Goal: Transaction & Acquisition: Purchase product/service

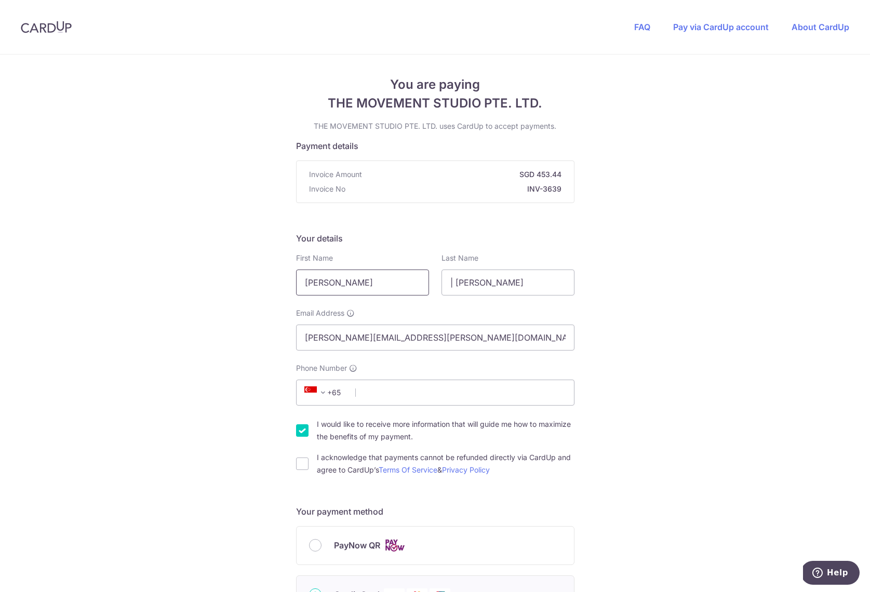
click at [349, 286] on input "[PERSON_NAME]" at bounding box center [362, 283] width 133 height 26
type input "Lily"
type input "[PERSON_NAME]"
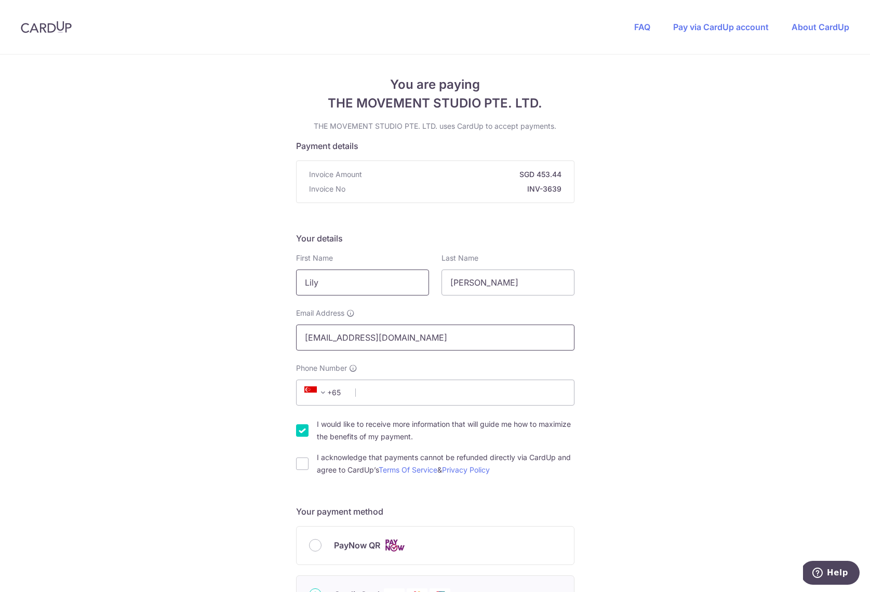
type input "[EMAIL_ADDRESS][DOMAIN_NAME]"
type input "90717790"
click at [299, 432] on input "I would like to receive more information that will guide me how to maximize the…" at bounding box center [302, 431] width 12 height 12
checkbox input "false"
click at [300, 465] on input "I acknowledge that payments cannot be refunded directly via CardUp and agree to…" at bounding box center [302, 464] width 12 height 12
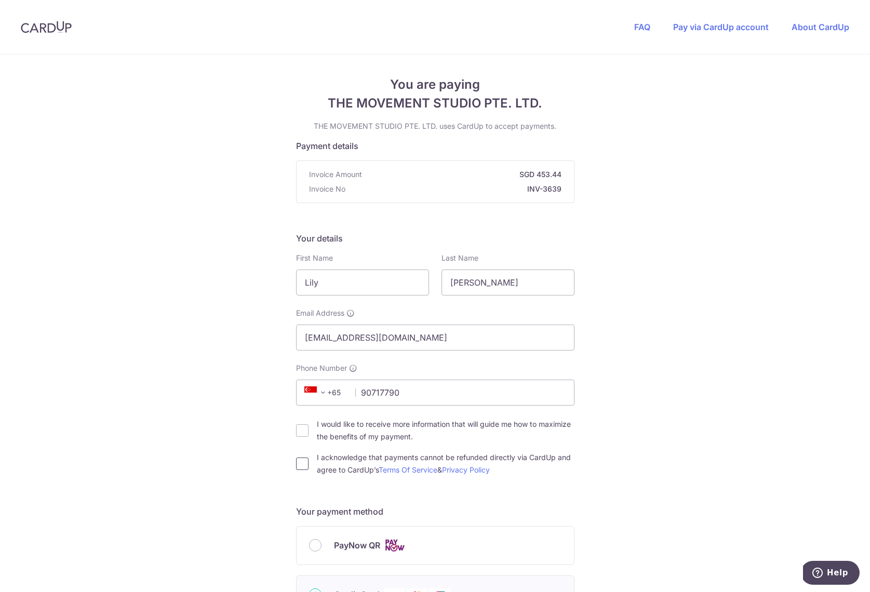
checkbox input "true"
click at [310, 551] on div "PayNow QR" at bounding box center [435, 545] width 253 height 13
click at [322, 547] on div "PayNow QR" at bounding box center [435, 545] width 253 height 13
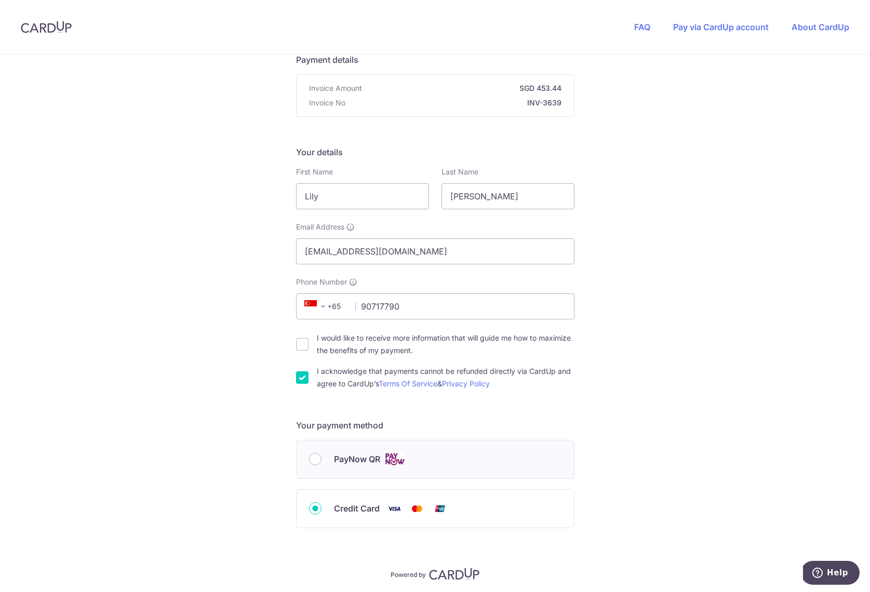
scroll to position [94, 0]
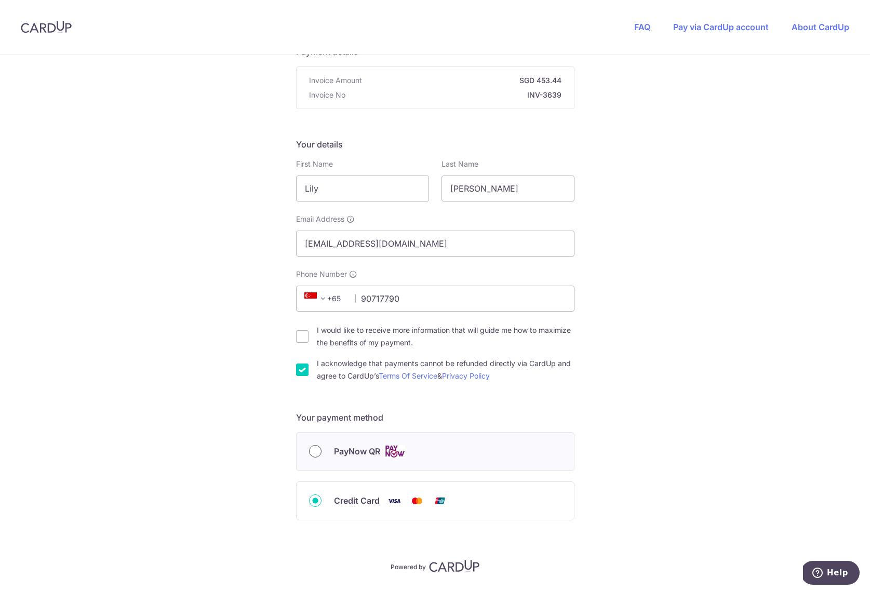
click at [315, 453] on input "PayNow QR" at bounding box center [315, 451] width 12 height 12
radio input "true"
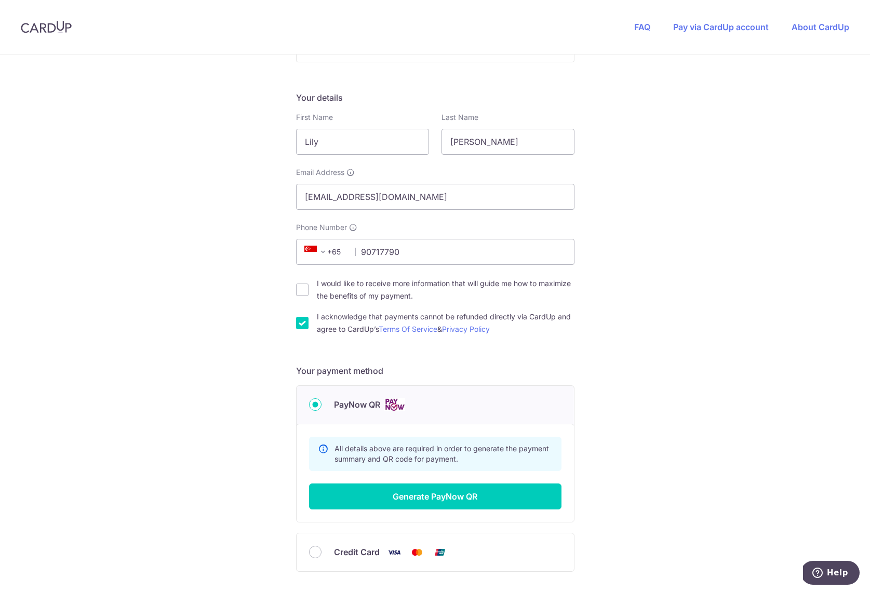
scroll to position [221, 0]
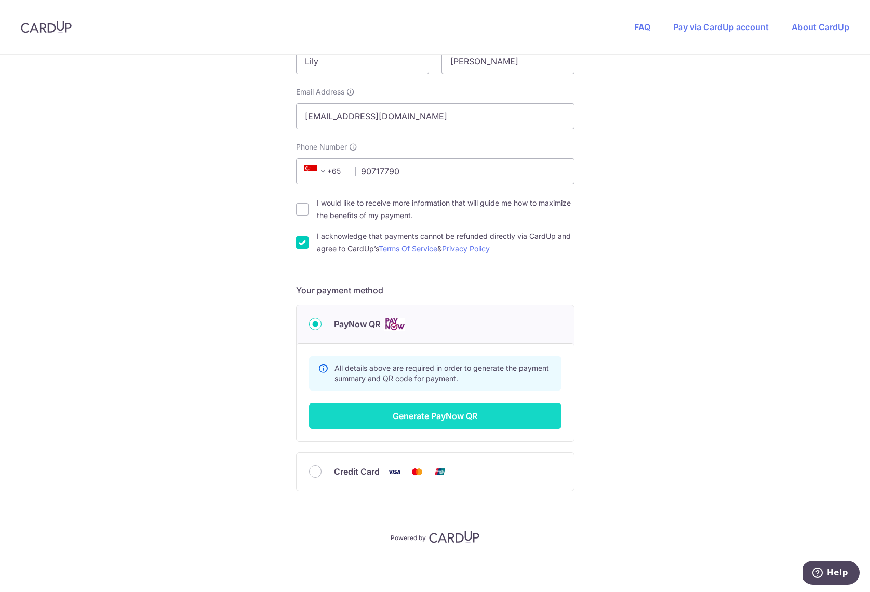
click at [422, 416] on button "Generate PayNow QR" at bounding box center [435, 416] width 253 height 26
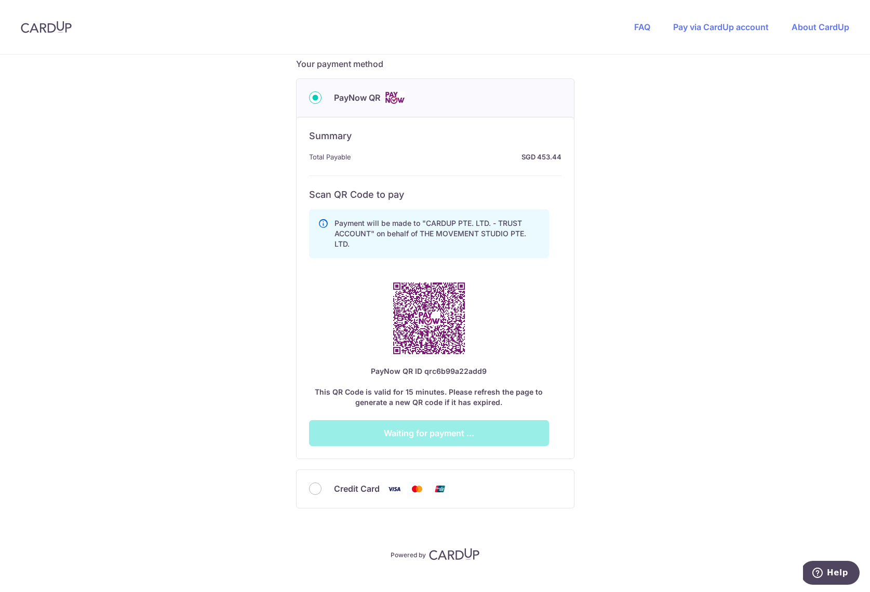
scroll to position [465, 0]
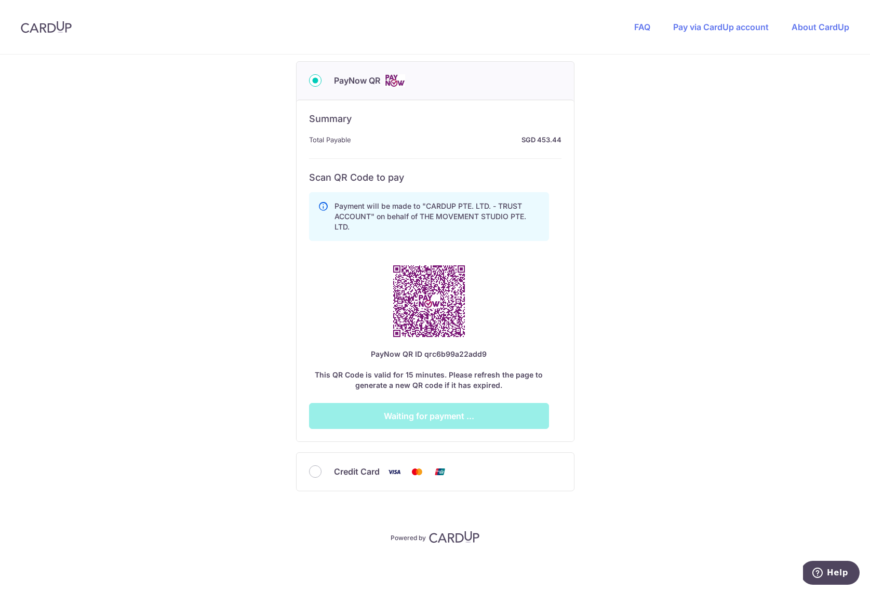
click at [434, 386] on div "PayNow QR ID qrc6b99a22add9 This QR Code is valid for 15 minutes. Please refres…" at bounding box center [429, 370] width 240 height 42
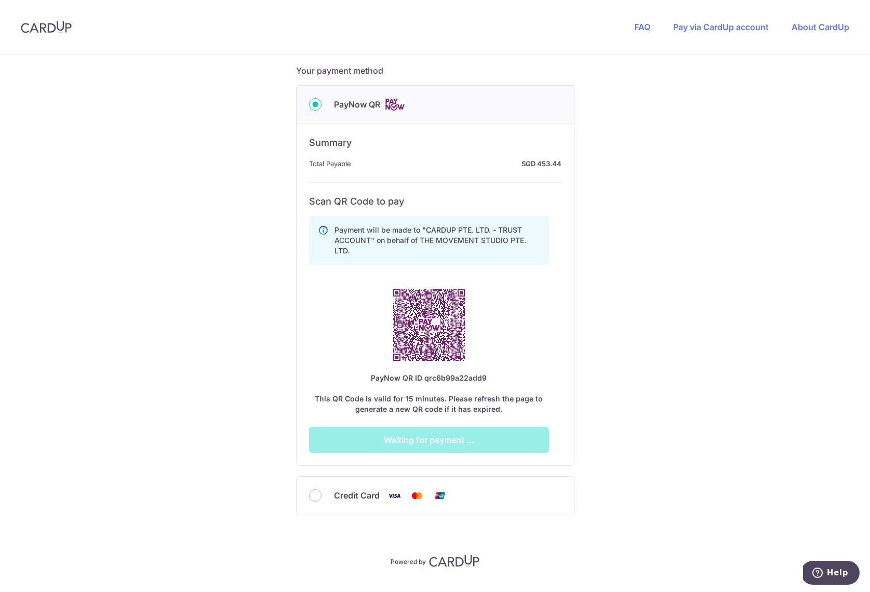
scroll to position [442, 0]
click at [311, 498] on input "Credit Card" at bounding box center [315, 495] width 12 height 12
radio input "true"
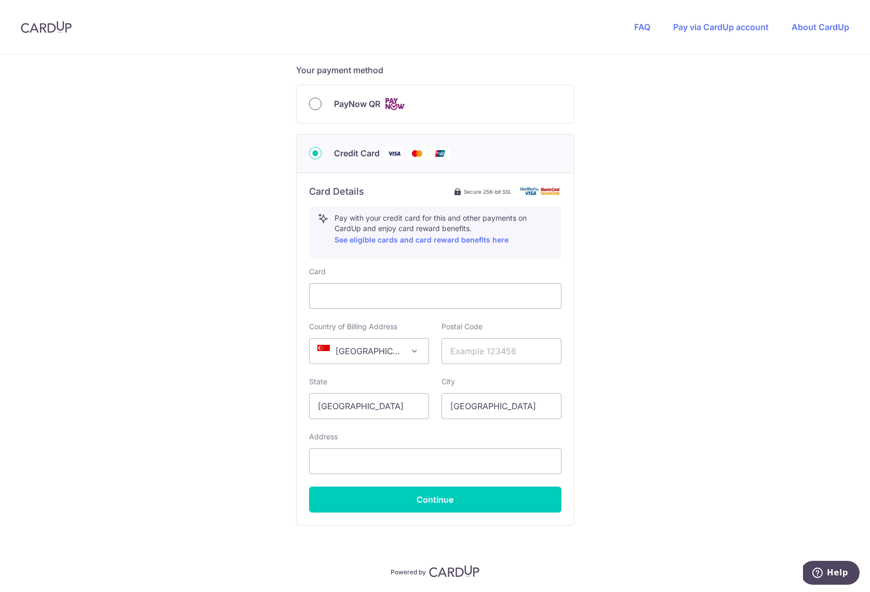
click at [311, 101] on input "PayNow QR" at bounding box center [315, 104] width 12 height 12
radio input "true"
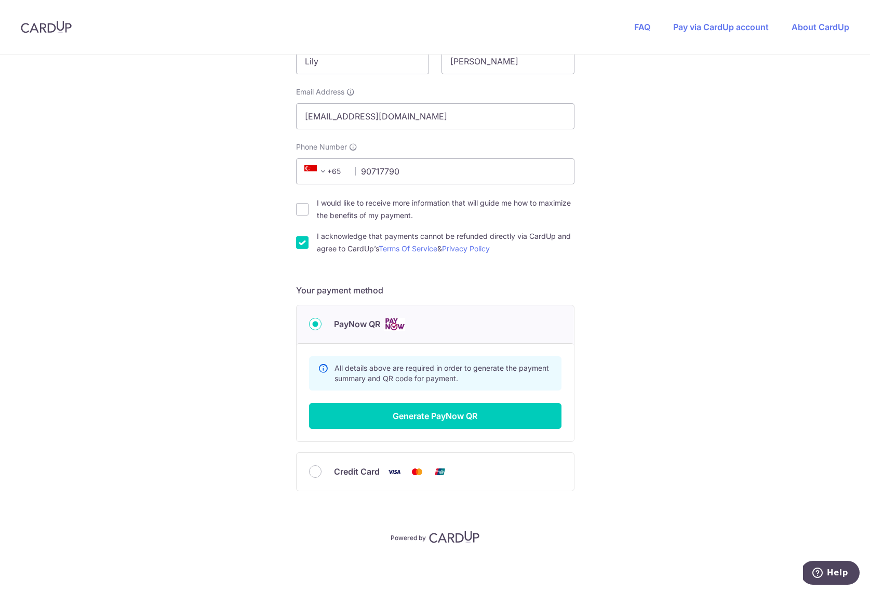
scroll to position [221, 0]
click at [441, 415] on button "Generate PayNow QR" at bounding box center [435, 416] width 253 height 26
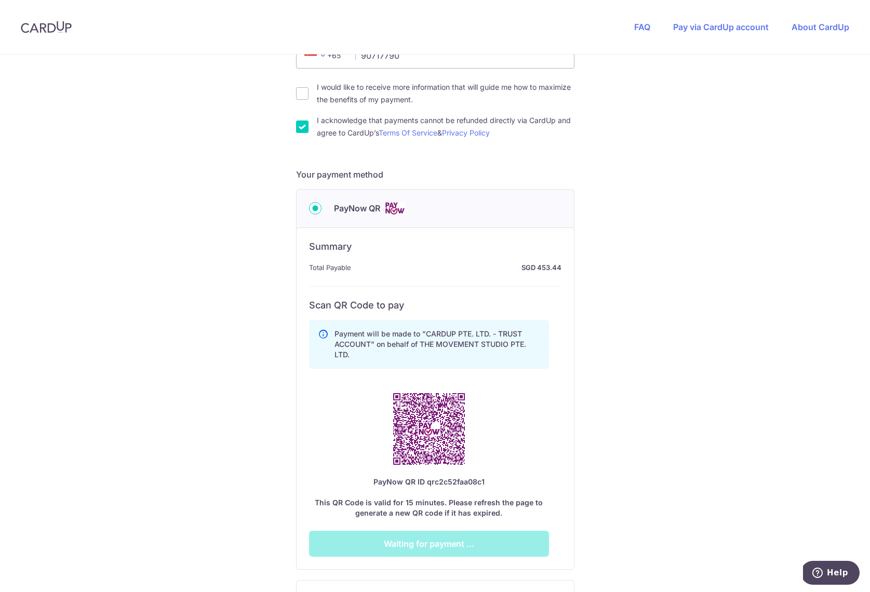
scroll to position [344, 0]
